Goal: Find specific page/section: Find specific page/section

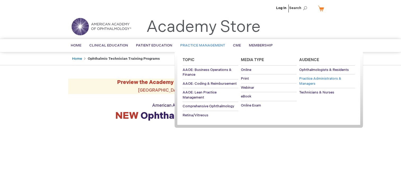
click at [303, 80] on span "Practice Administrators & Managers" at bounding box center [320, 80] width 42 height 9
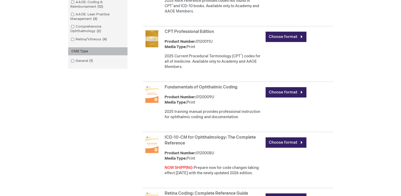
scroll to position [239, 0]
